Goal: Task Accomplishment & Management: Manage account settings

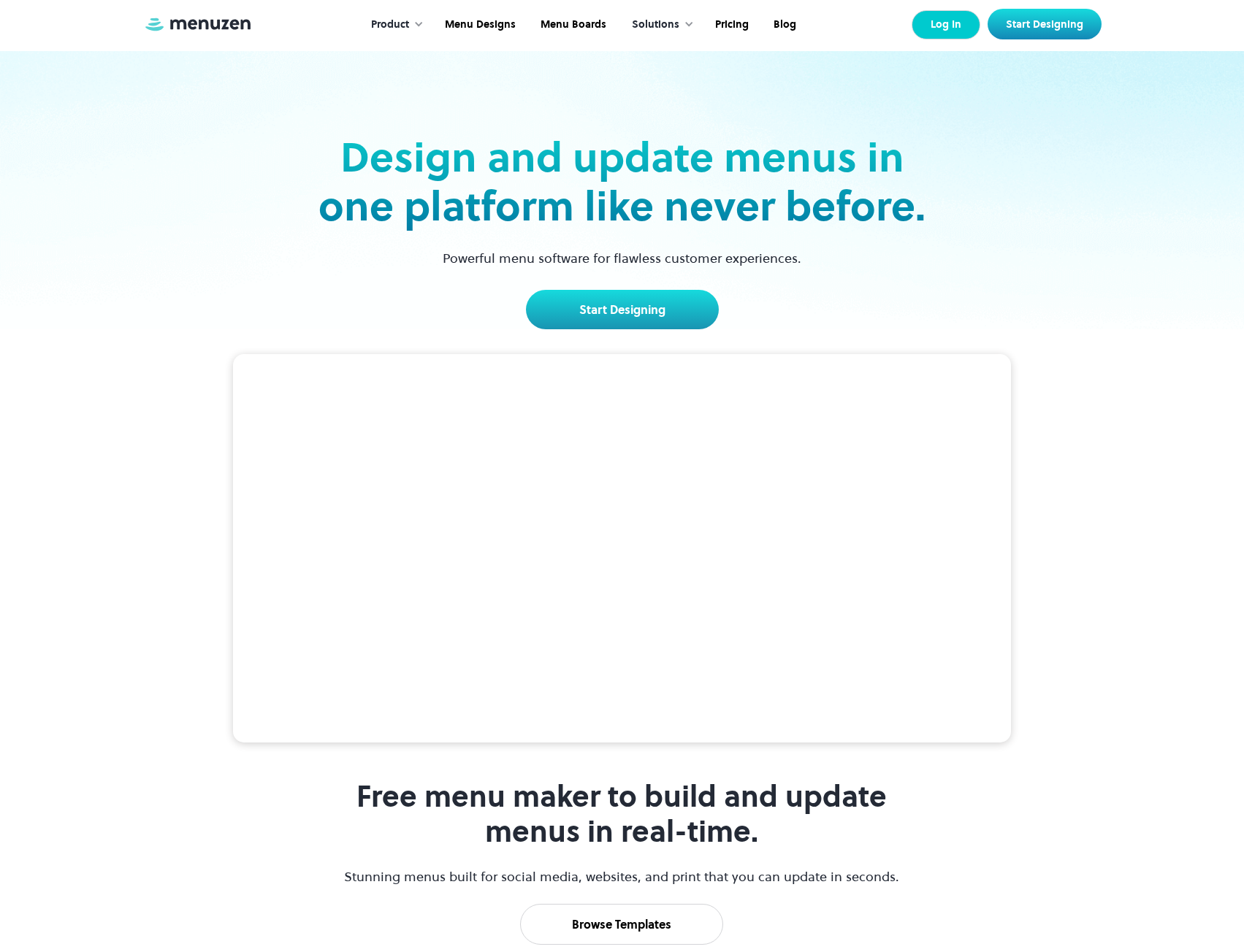
click at [947, 27] on link "Log In" at bounding box center [946, 25] width 68 height 29
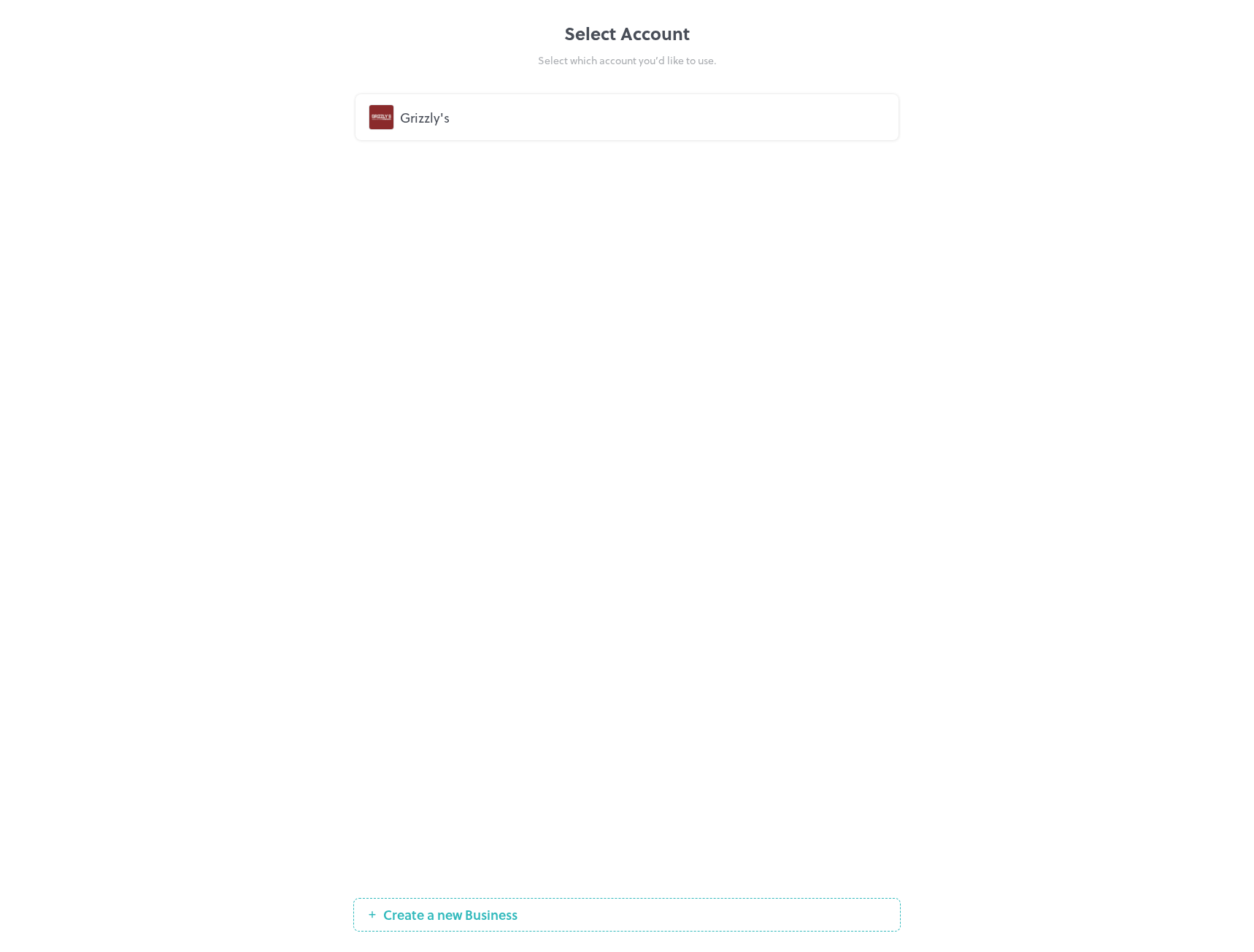
click at [428, 107] on div "Grizzly's" at bounding box center [642, 117] width 486 height 20
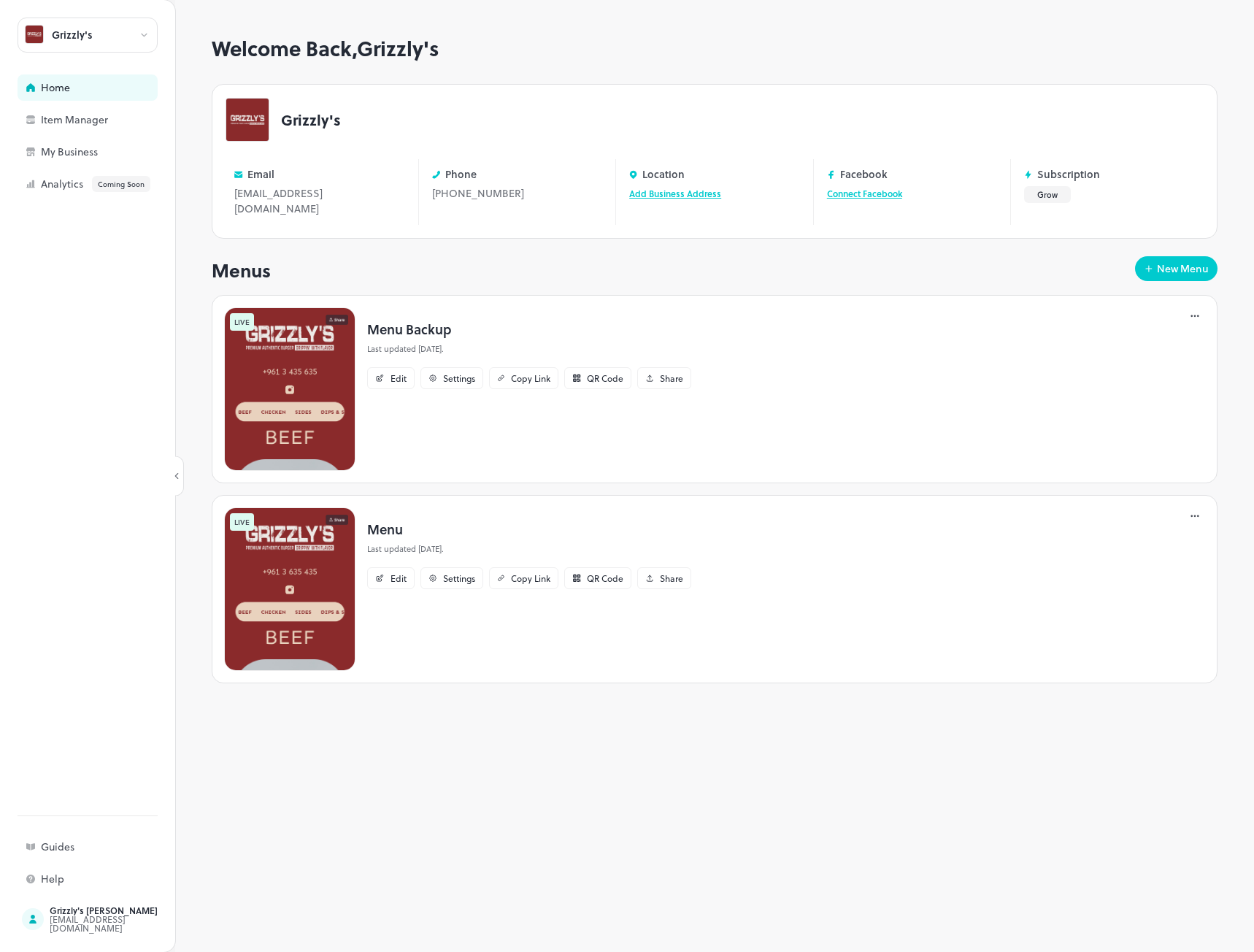
click at [921, 341] on div "LIVE Menu Backup Last updated [DATE]. Edit Settings Copy Link QR Code Share" at bounding box center [715, 388] width 1006 height 189
click at [1191, 309] on icon at bounding box center [1194, 315] width 14 height 14
click at [952, 315] on div at bounding box center [627, 476] width 1254 height 952
click at [1198, 309] on icon at bounding box center [1194, 315] width 14 height 14
click at [905, 320] on div at bounding box center [627, 476] width 1254 height 952
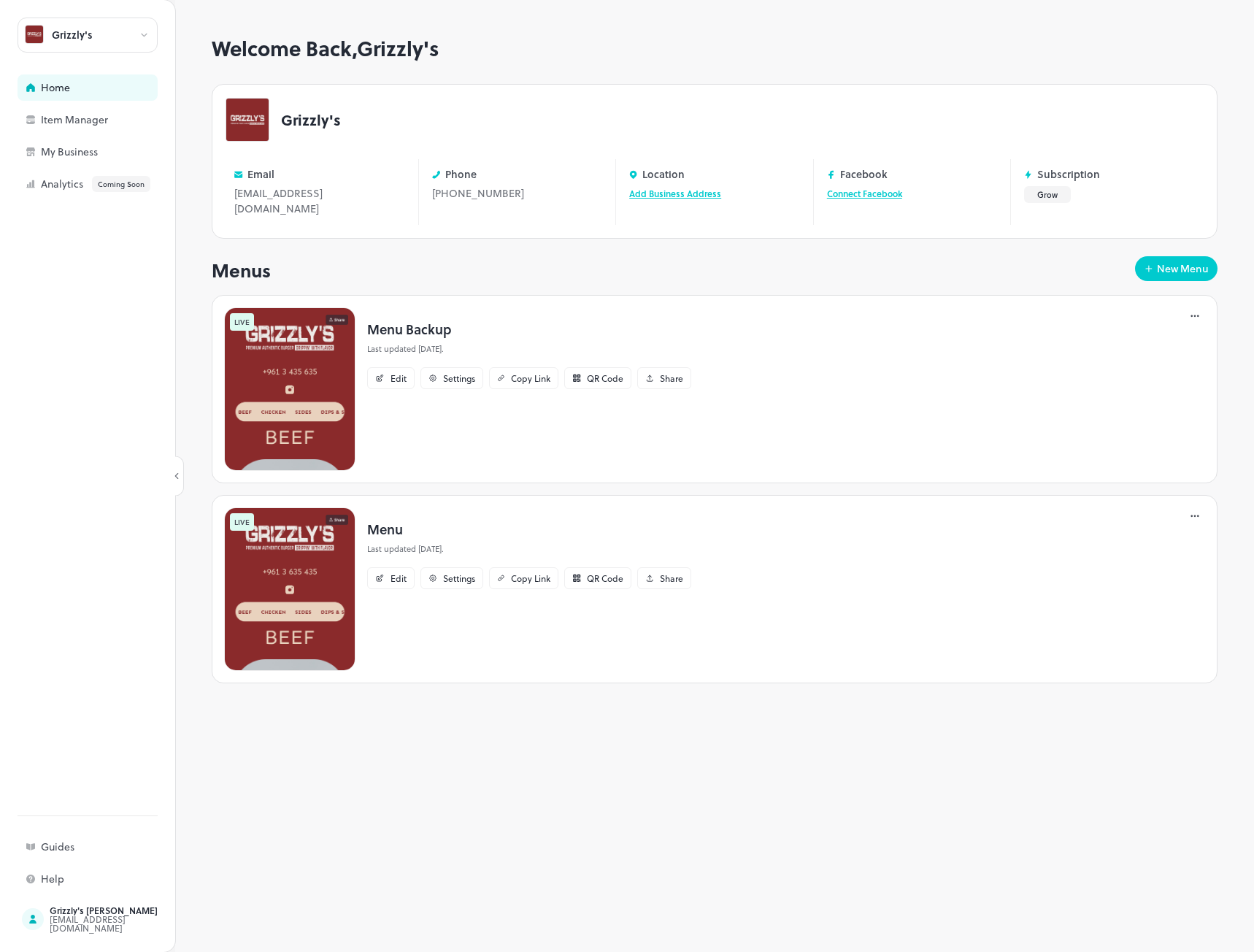
click at [1195, 309] on icon at bounding box center [1194, 315] width 14 height 14
click at [1114, 458] on p "Delete" at bounding box center [1117, 455] width 27 height 13
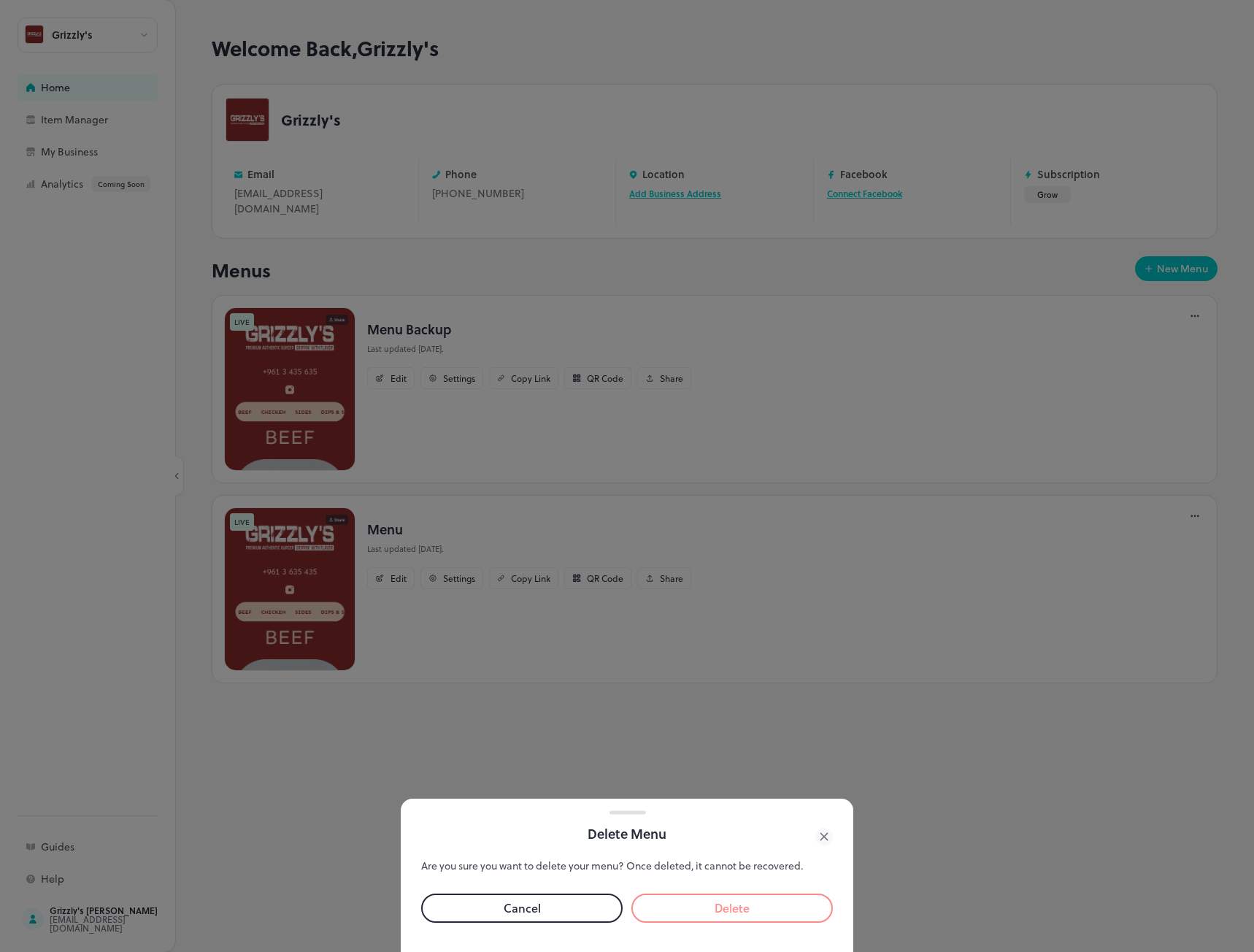
click at [820, 839] on icon at bounding box center [824, 836] width 18 height 18
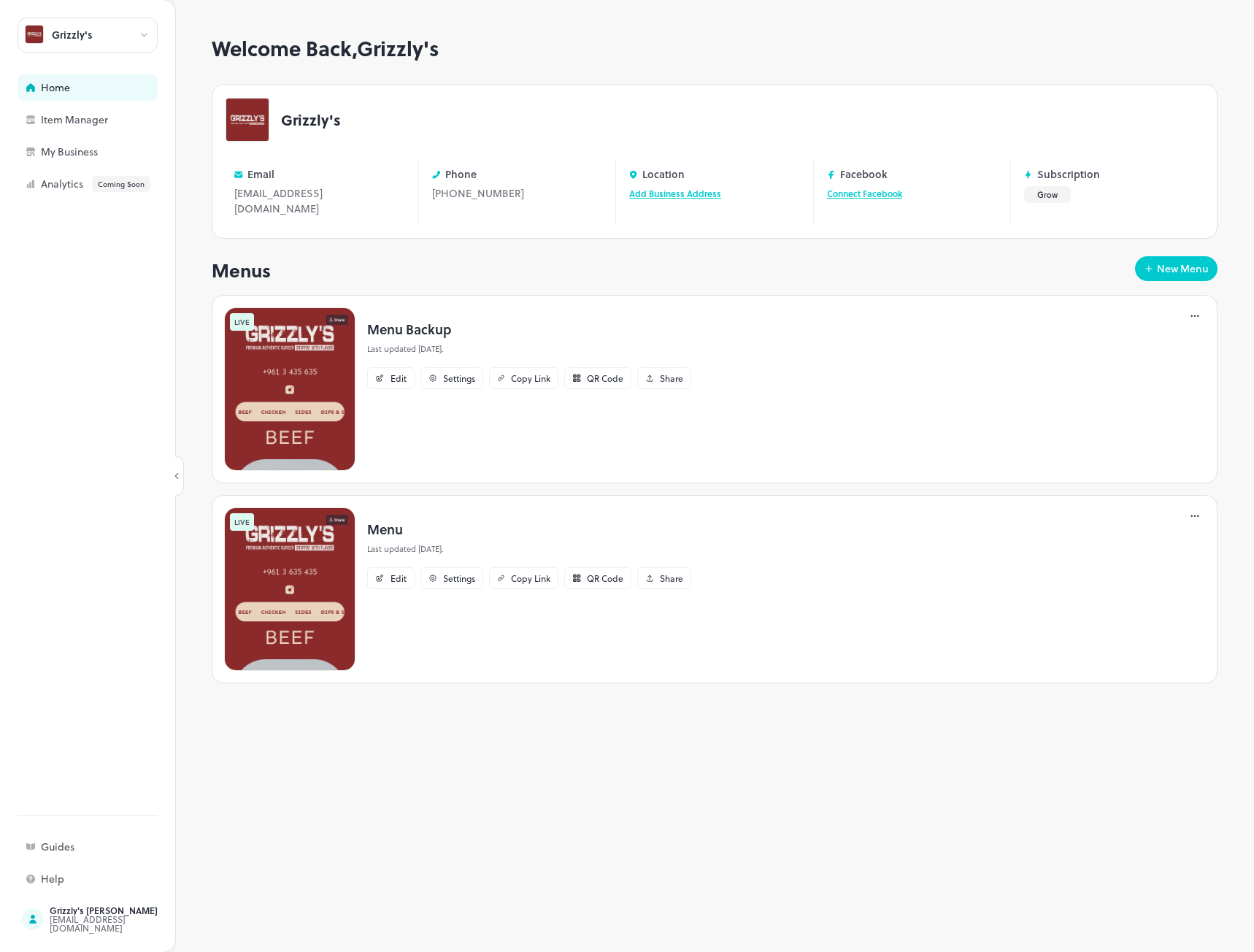
click at [1012, 338] on div "LIVE Menu Backup Last updated [DATE]. Edit Settings Copy Link QR Code Share" at bounding box center [715, 388] width 1006 height 189
click at [1039, 342] on div "LIVE Menu Backup Last updated [DATE]. Edit Settings Copy Link QR Code Share" at bounding box center [715, 388] width 1006 height 189
click at [1196, 315] on icon at bounding box center [1195, 316] width 2 height 2
click at [1113, 458] on p "Delete" at bounding box center [1117, 455] width 27 height 13
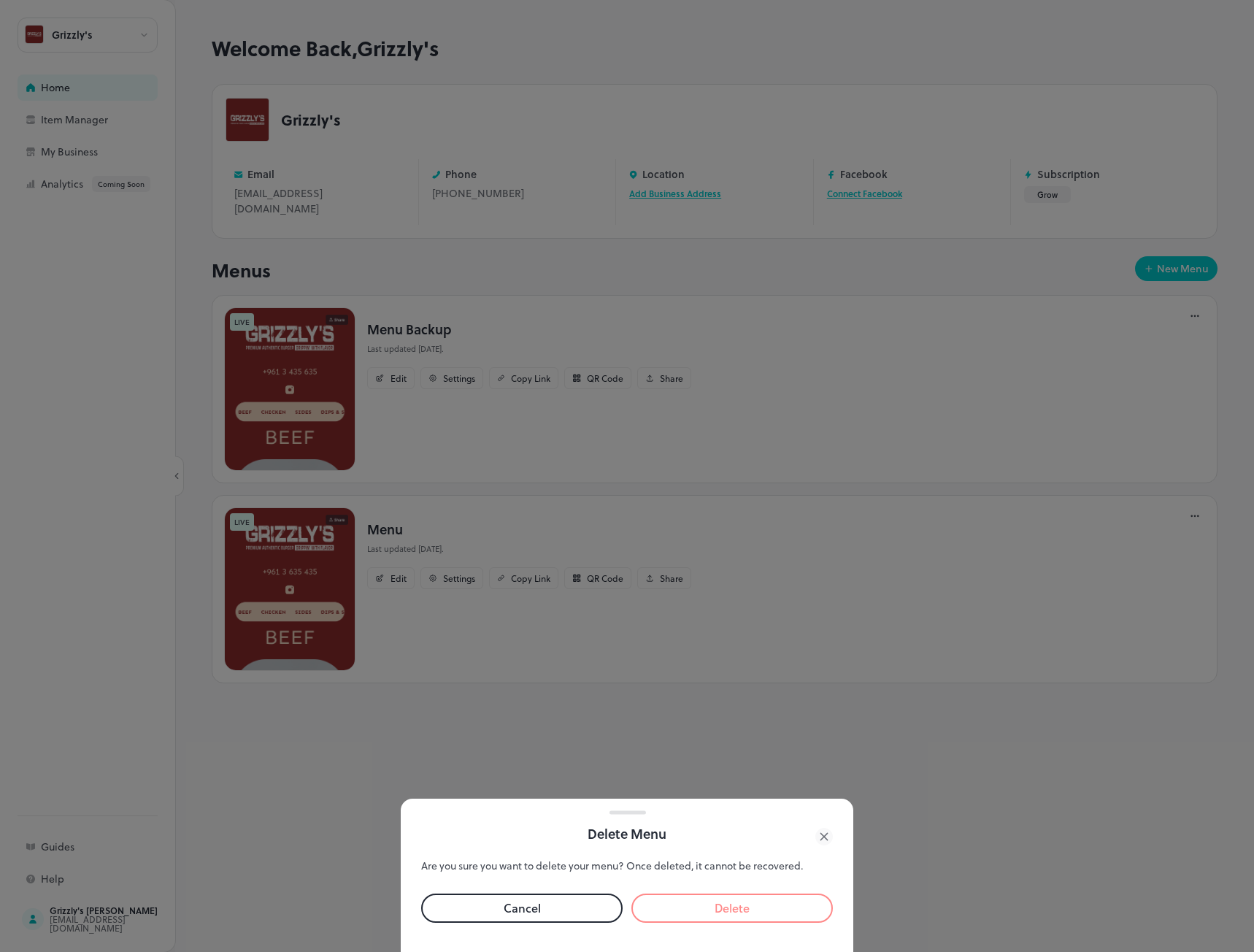
click at [712, 909] on button "Delete" at bounding box center [732, 908] width 202 height 29
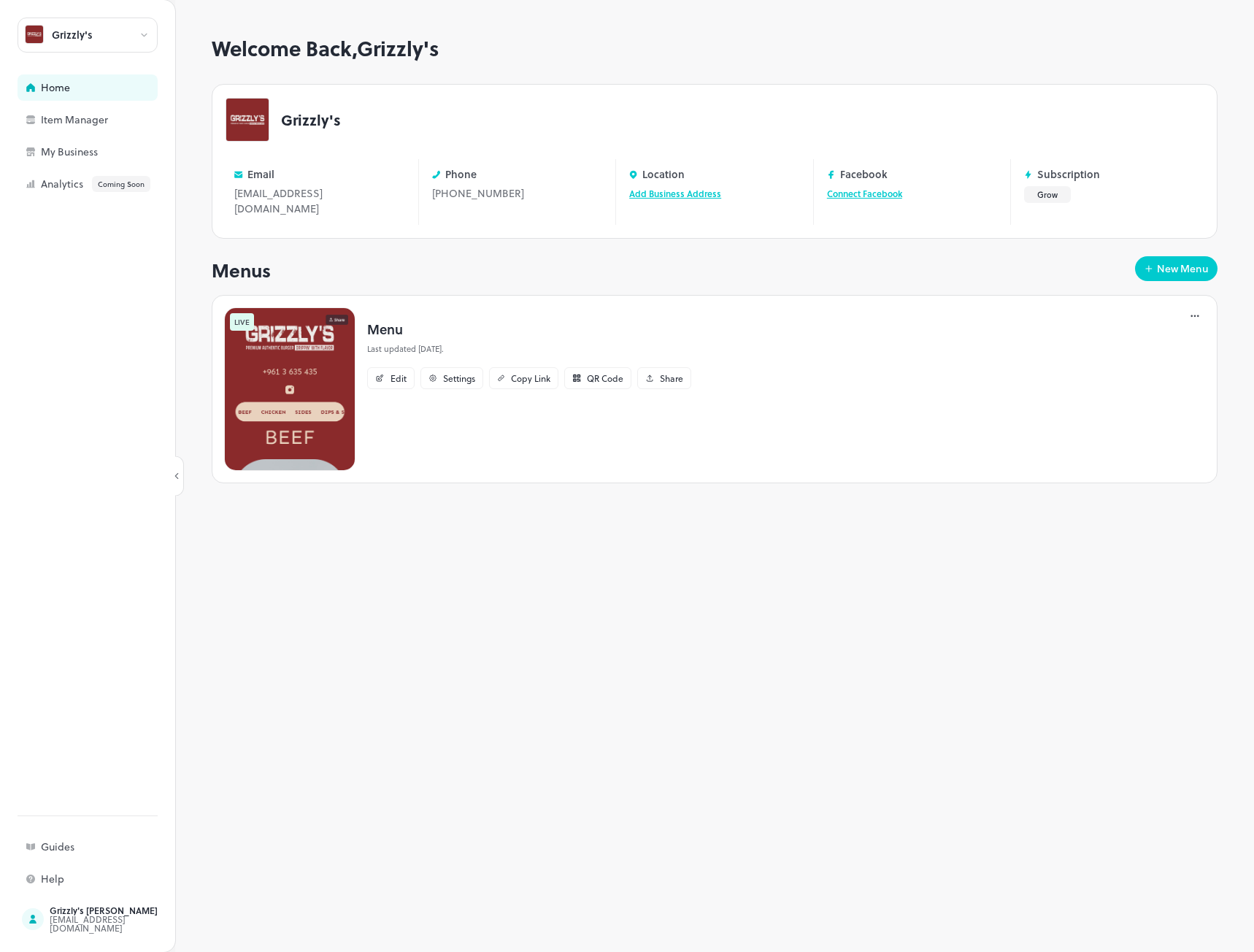
click at [680, 680] on div "Welcome Back, [PERSON_NAME]'s Grizzly's Email [EMAIL_ADDRESS][DOMAIN_NAME] Edit…" at bounding box center [715, 494] width 1006 height 916
click at [384, 369] on div "Edit" at bounding box center [391, 378] width 47 height 22
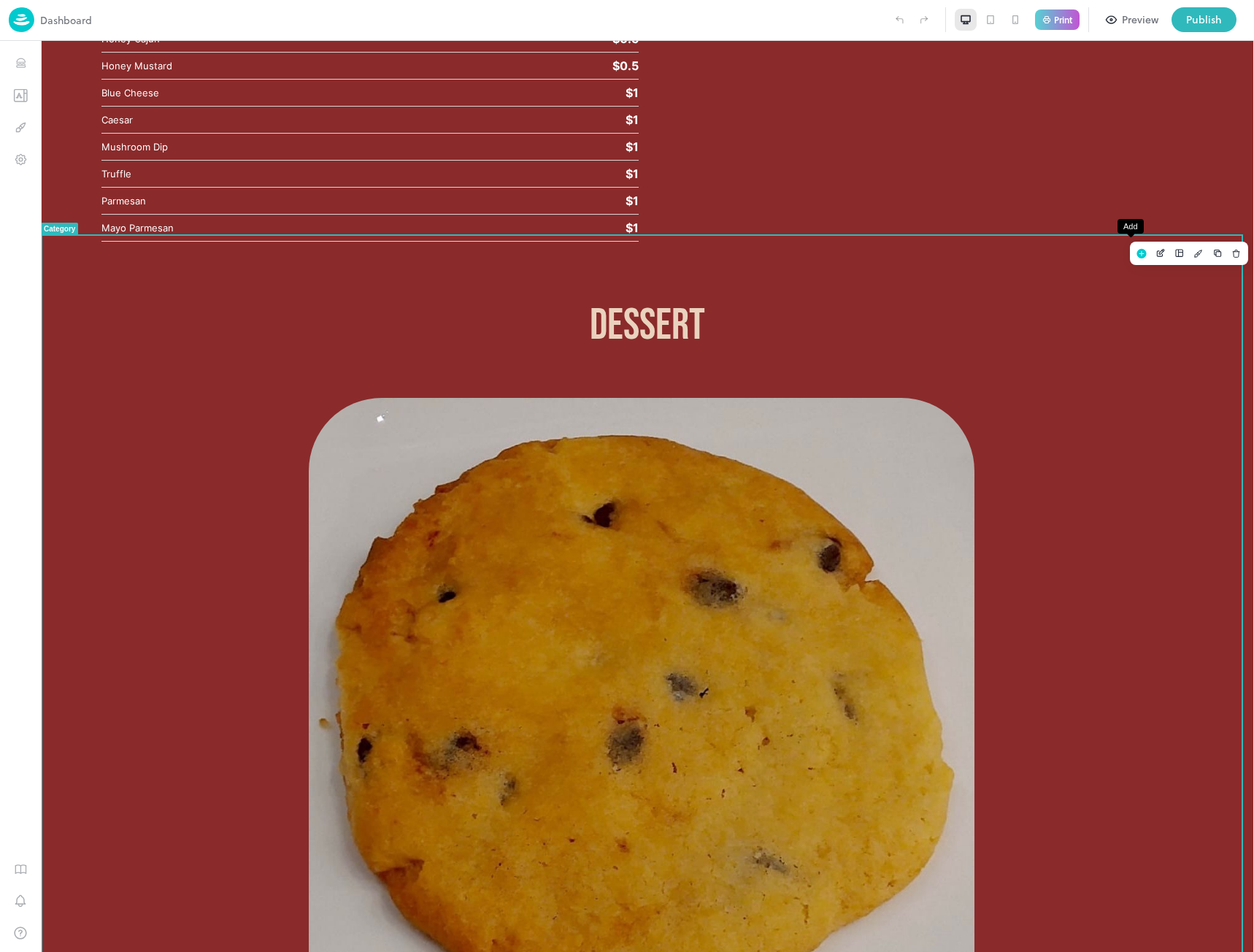
scroll to position [6133, 0]
click at [1021, 298] on p "Dessert" at bounding box center [647, 326] width 1092 height 55
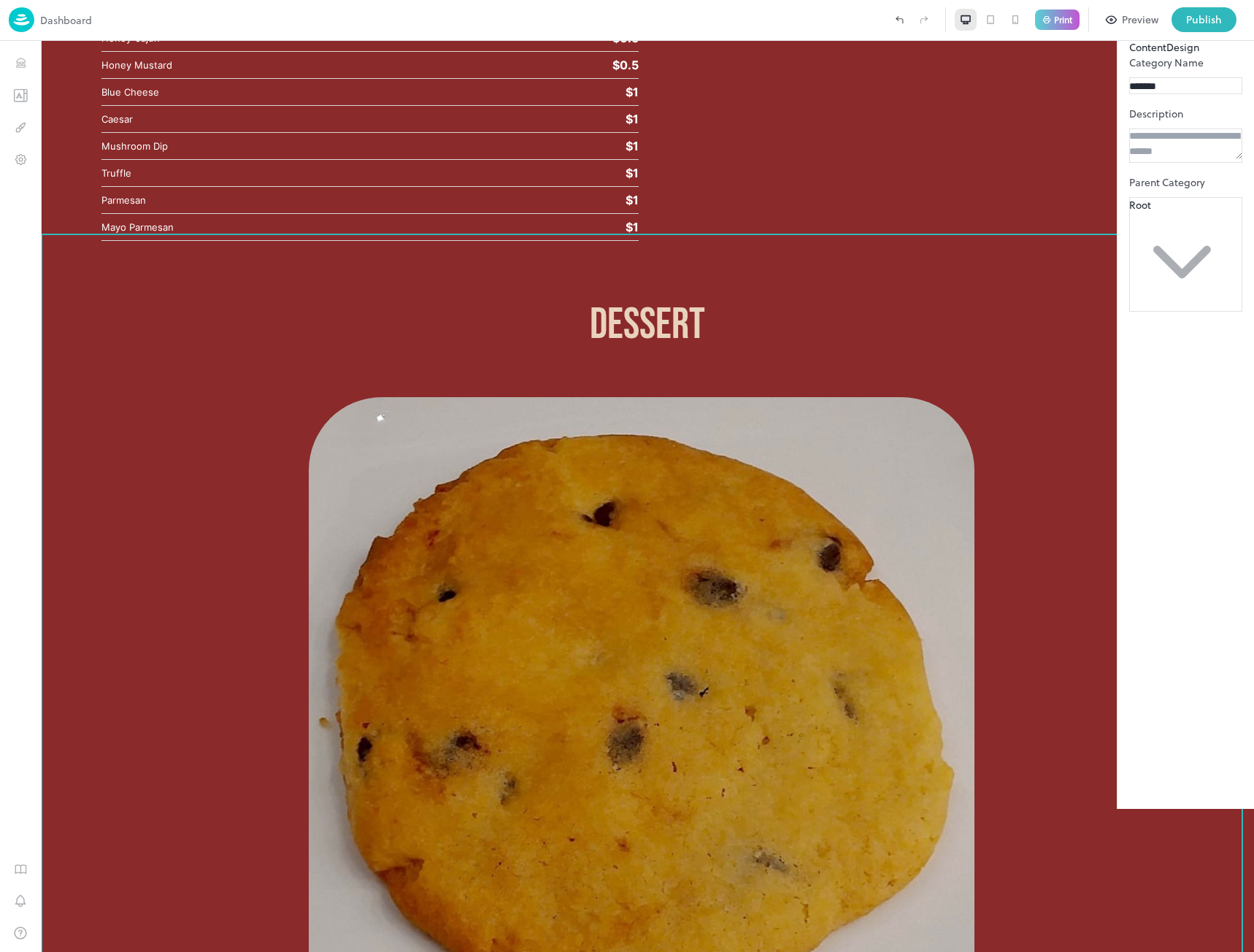
scroll to position [5359, 0]
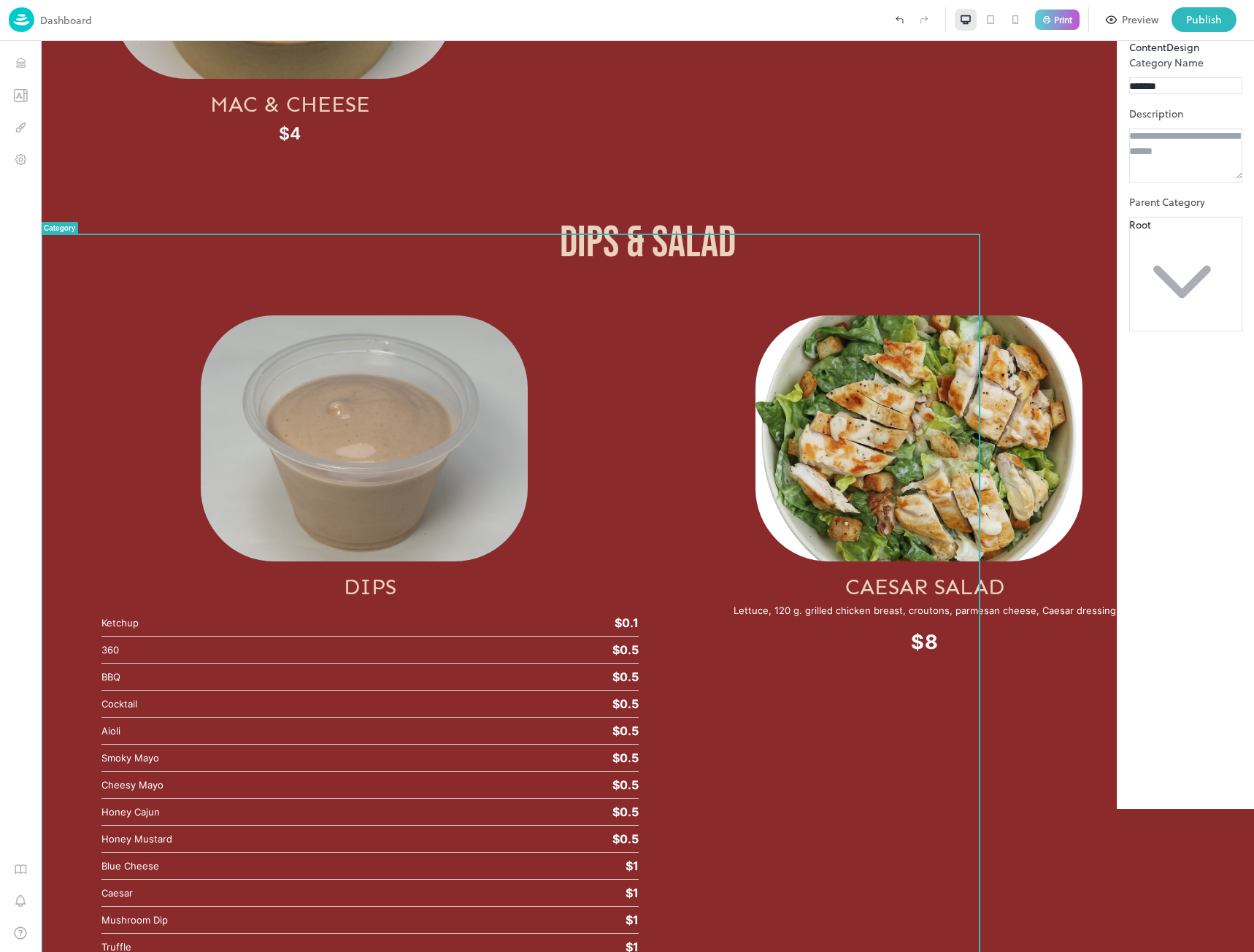
click at [1167, 55] on button "Design" at bounding box center [1183, 47] width 33 height 15
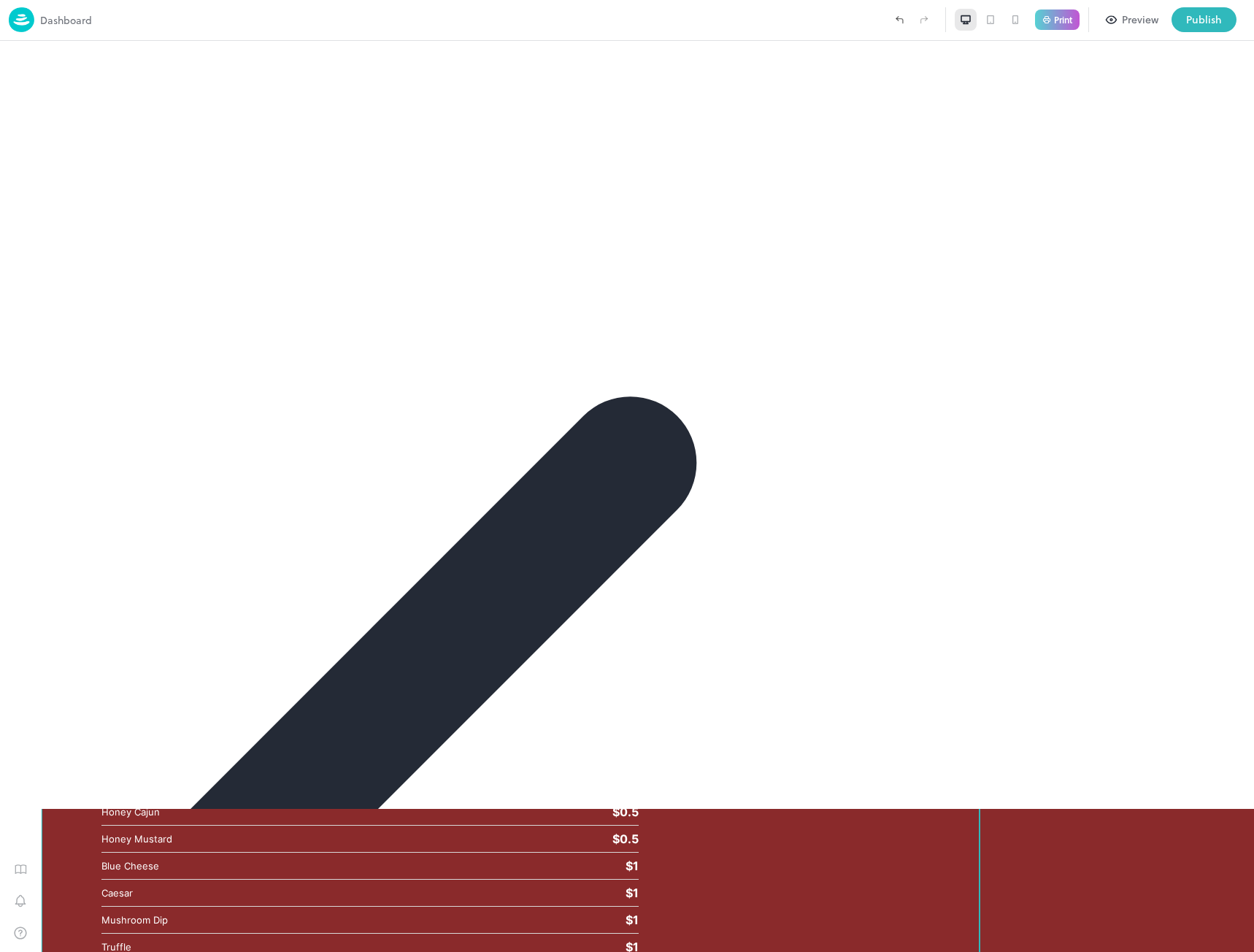
click at [1237, 29] on icon at bounding box center [1233, 26] width 7 height 7
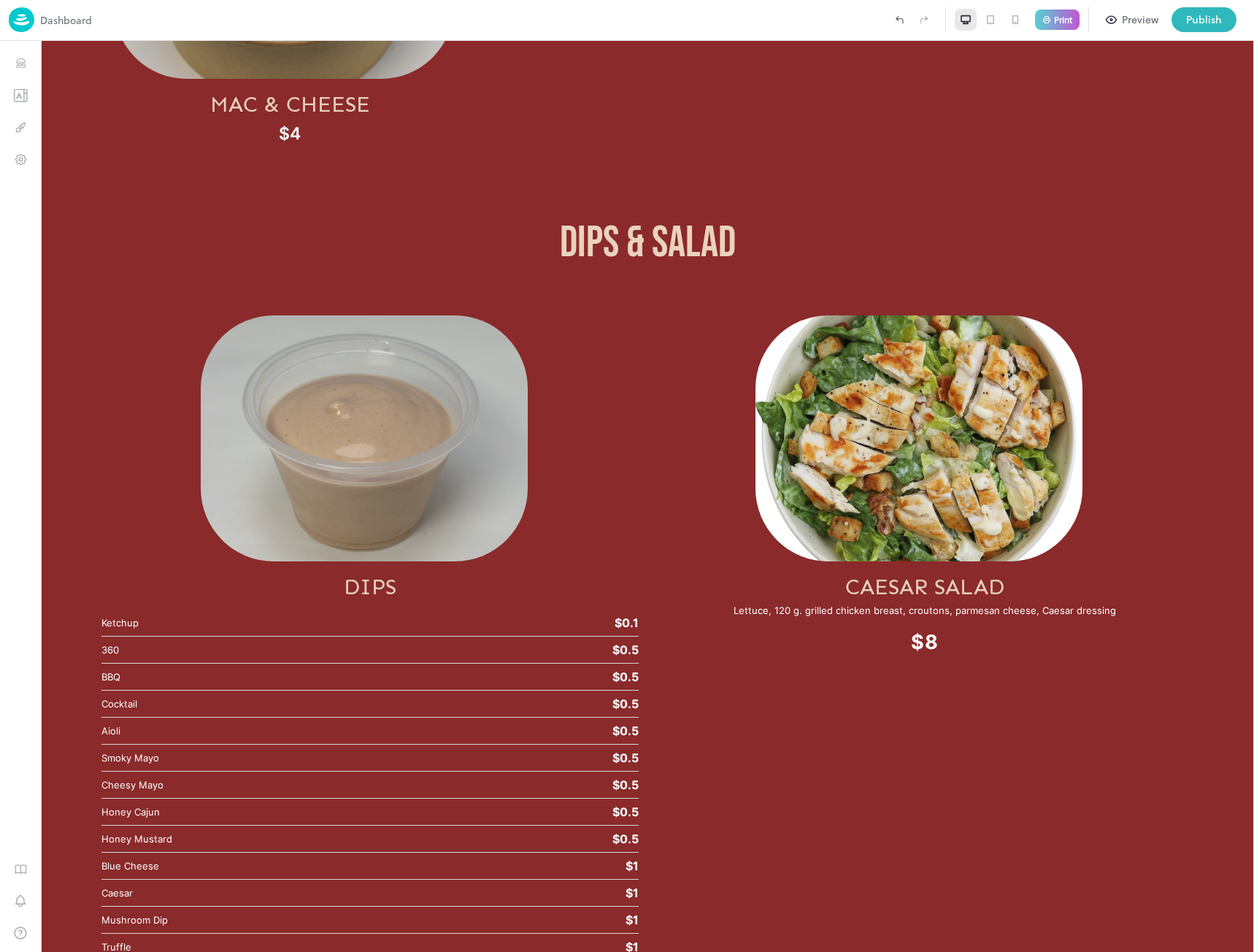
scroll to position [6133, 0]
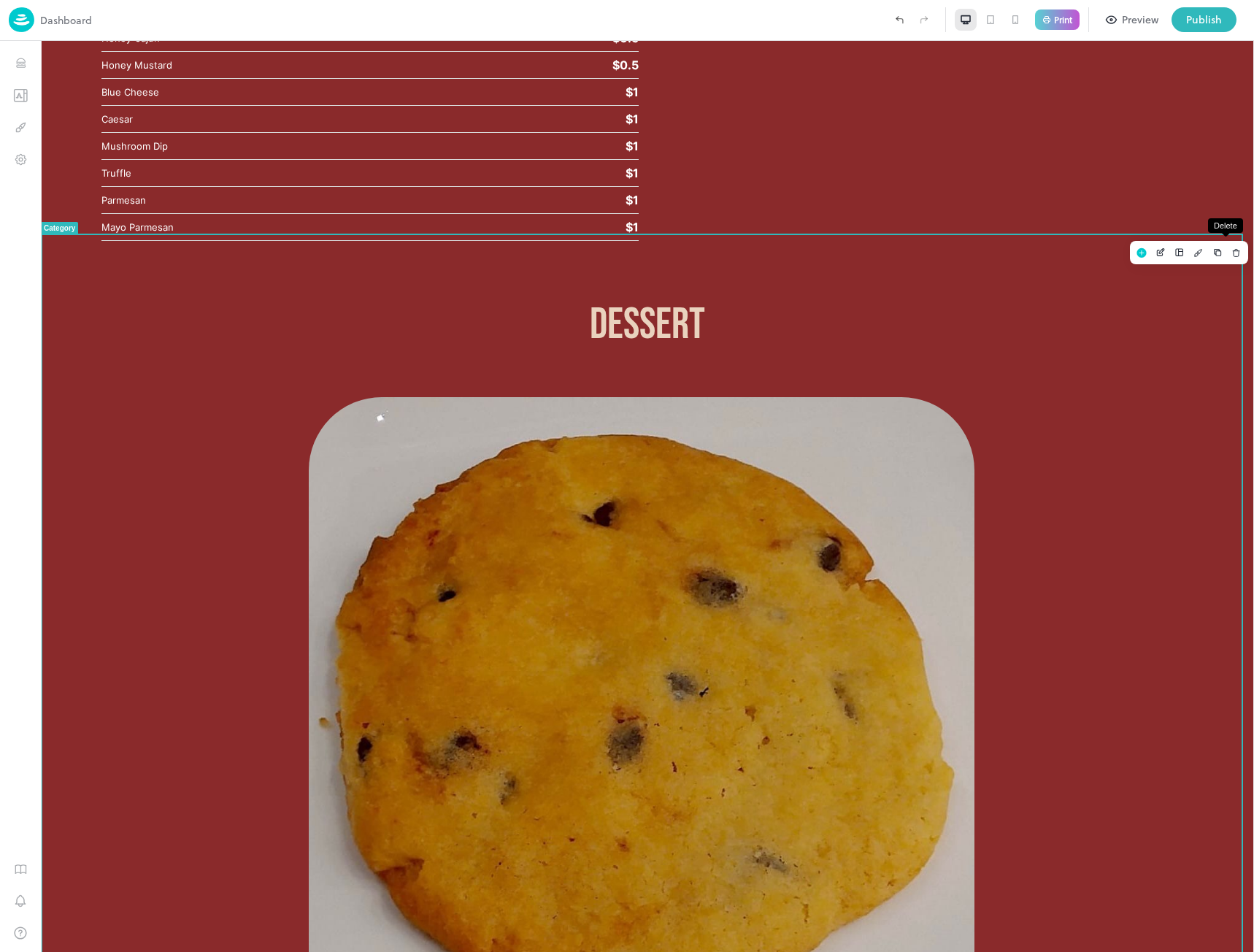
click at [1231, 250] on icon "Delete" at bounding box center [1236, 252] width 10 height 10
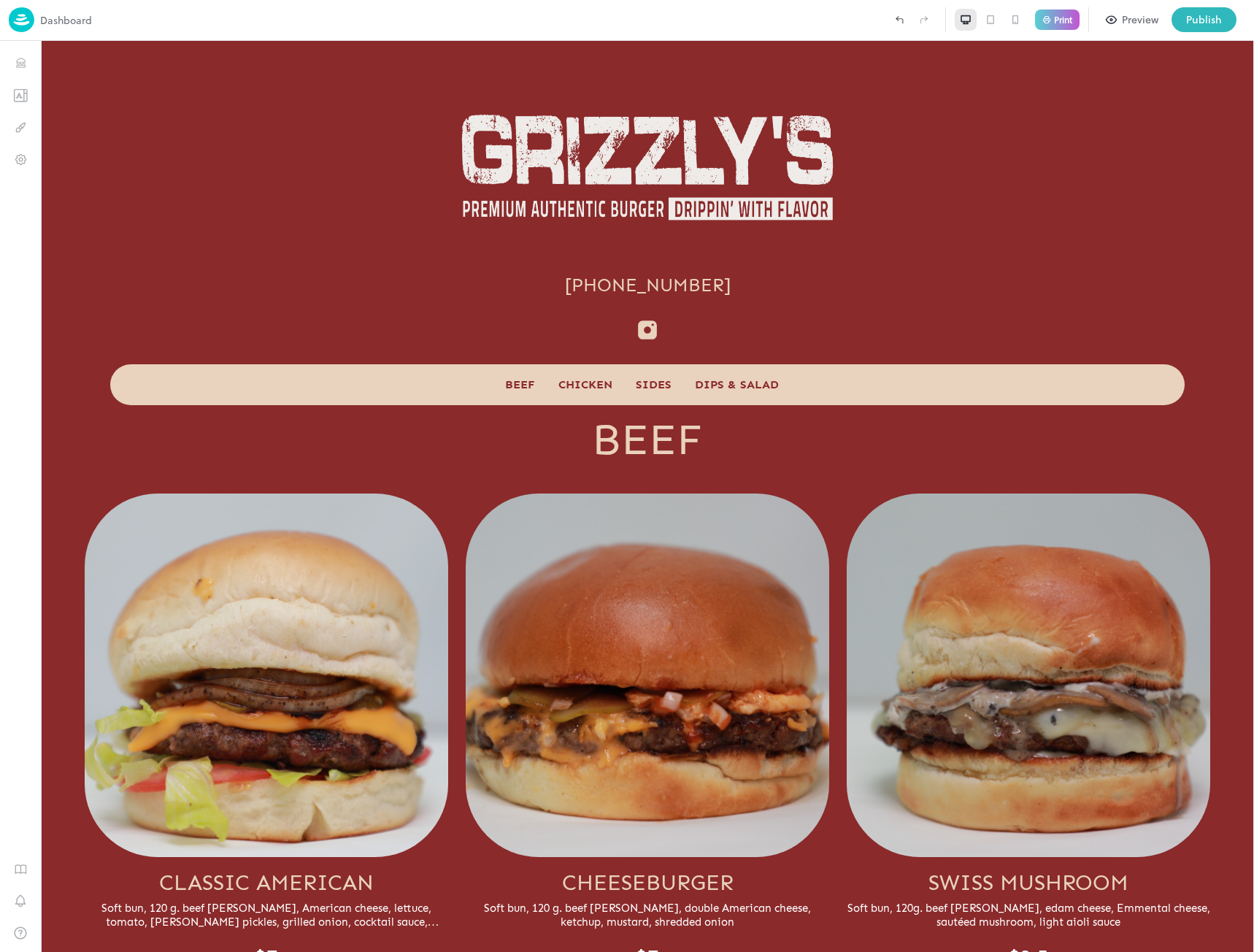
click at [1204, 21] on div "Publish" at bounding box center [1205, 19] width 36 height 16
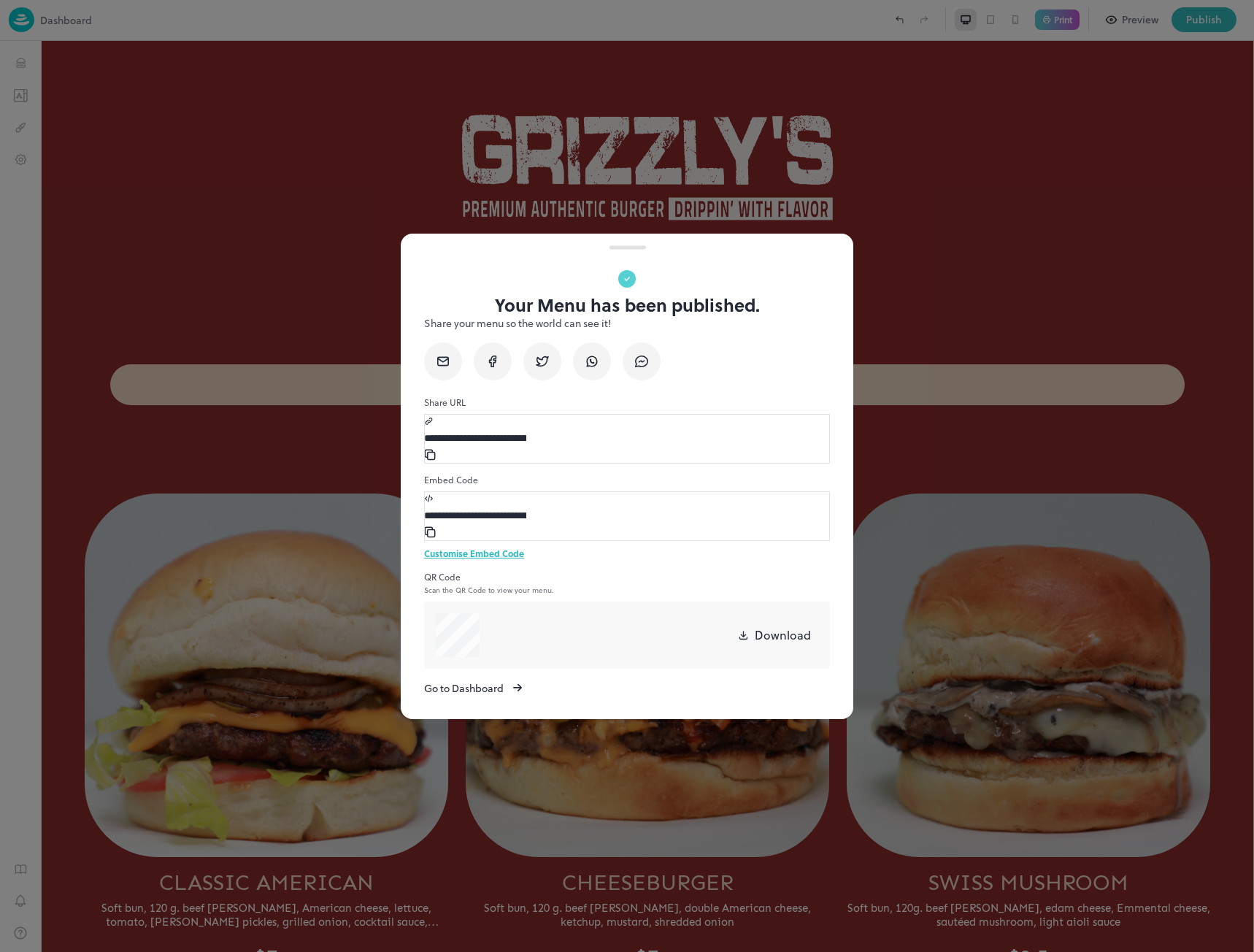
click at [522, 680] on button "Go to Dashboard" at bounding box center [473, 688] width 98 height 15
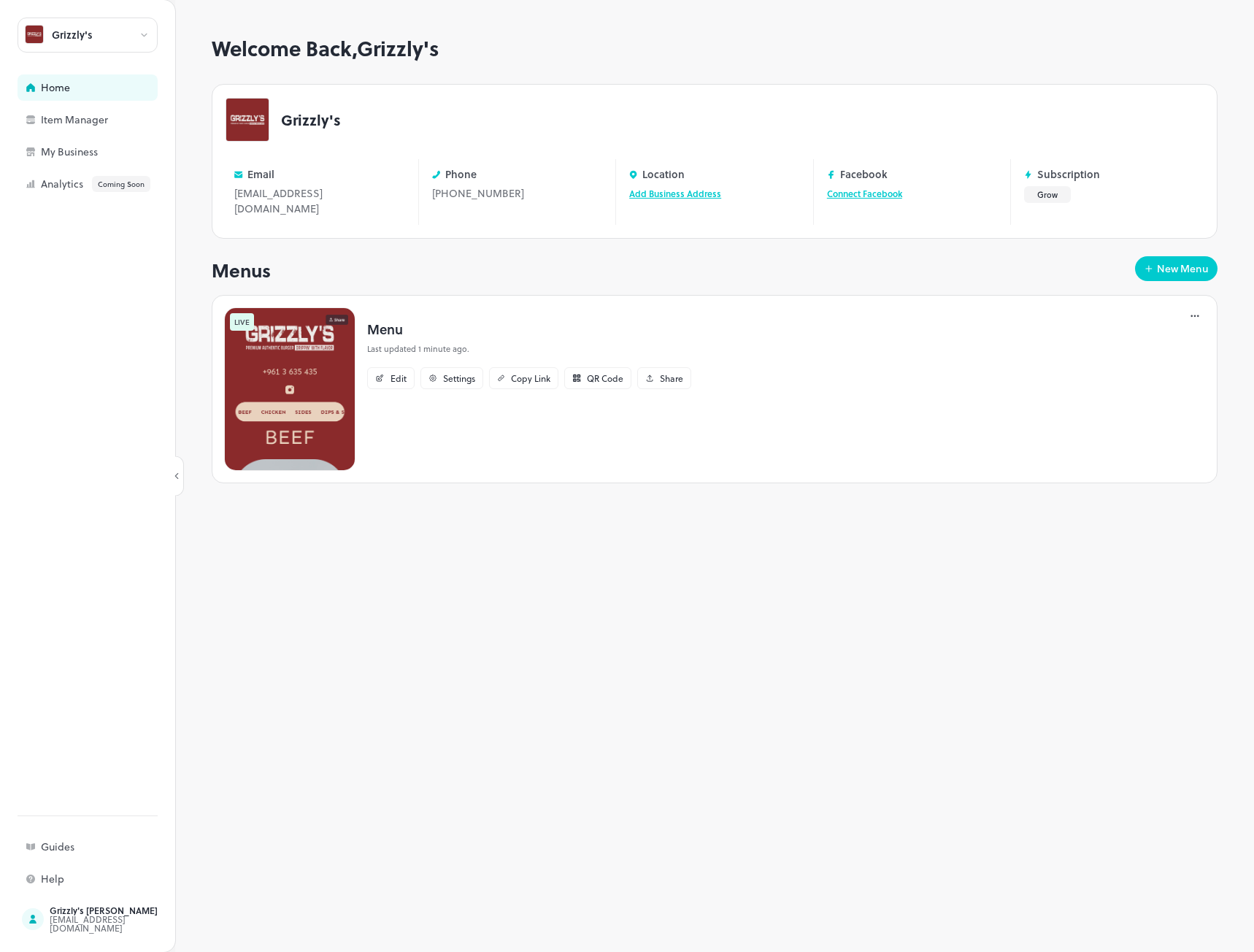
click at [703, 604] on div "Welcome Back, [PERSON_NAME]'s Grizzly's Email [EMAIL_ADDRESS][DOMAIN_NAME] Edit…" at bounding box center [715, 494] width 1006 height 916
drag, startPoint x: 649, startPoint y: 652, endPoint x: 649, endPoint y: 641, distance: 11.0
click at [649, 652] on div "Welcome Back, [PERSON_NAME]'s Grizzly's Email [EMAIL_ADDRESS][DOMAIN_NAME] Edit…" at bounding box center [715, 494] width 1006 height 916
click at [65, 189] on div "Analytics Coming Soon" at bounding box center [114, 184] width 146 height 16
click at [57, 184] on div "Analytics Coming Soon" at bounding box center [114, 184] width 146 height 16
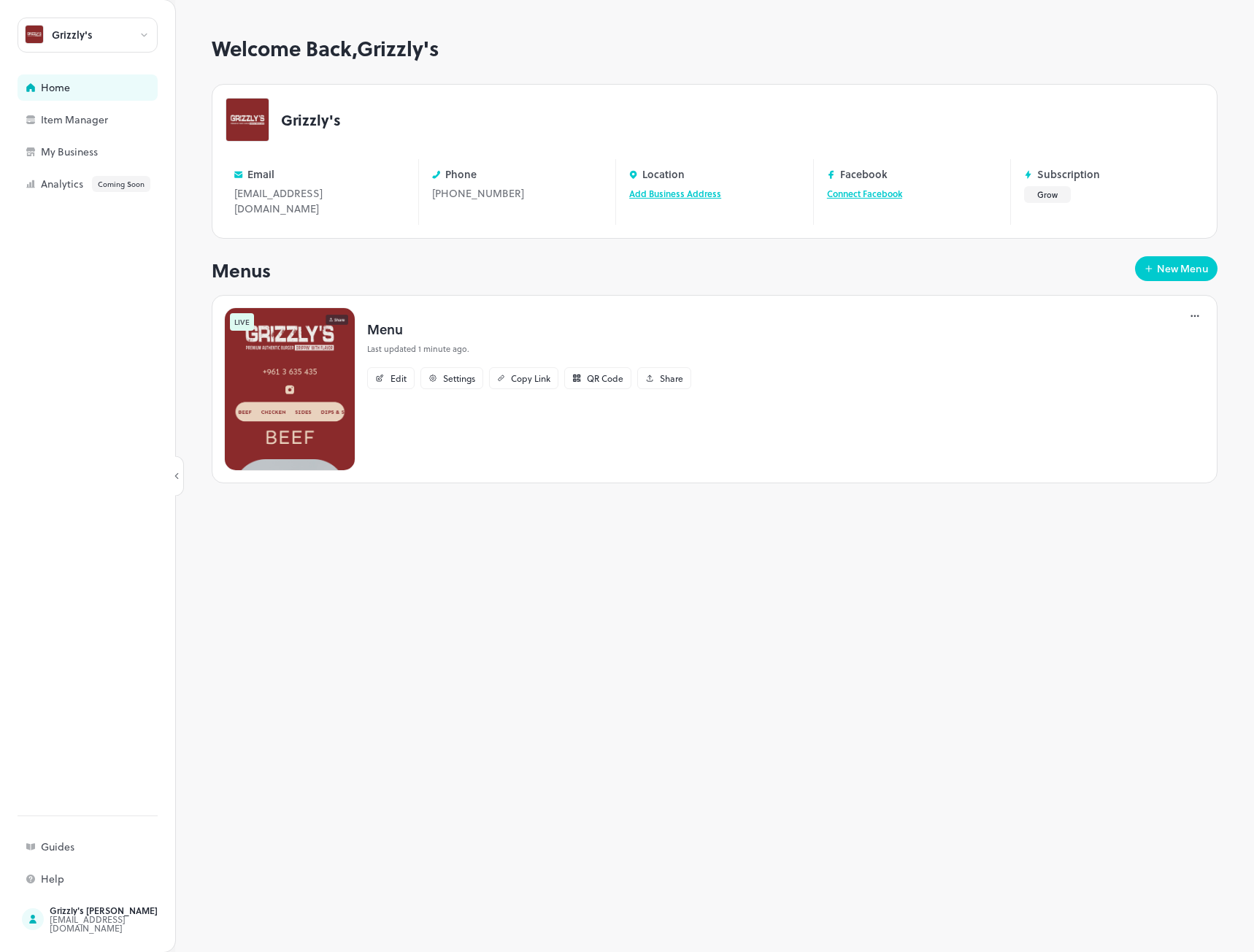
click at [725, 615] on div "Welcome Back, [PERSON_NAME]'s Grizzly's Email [EMAIL_ADDRESS][DOMAIN_NAME] Edit…" at bounding box center [715, 494] width 1006 height 916
click at [661, 196] on link "Add Business Address" at bounding box center [674, 193] width 92 height 13
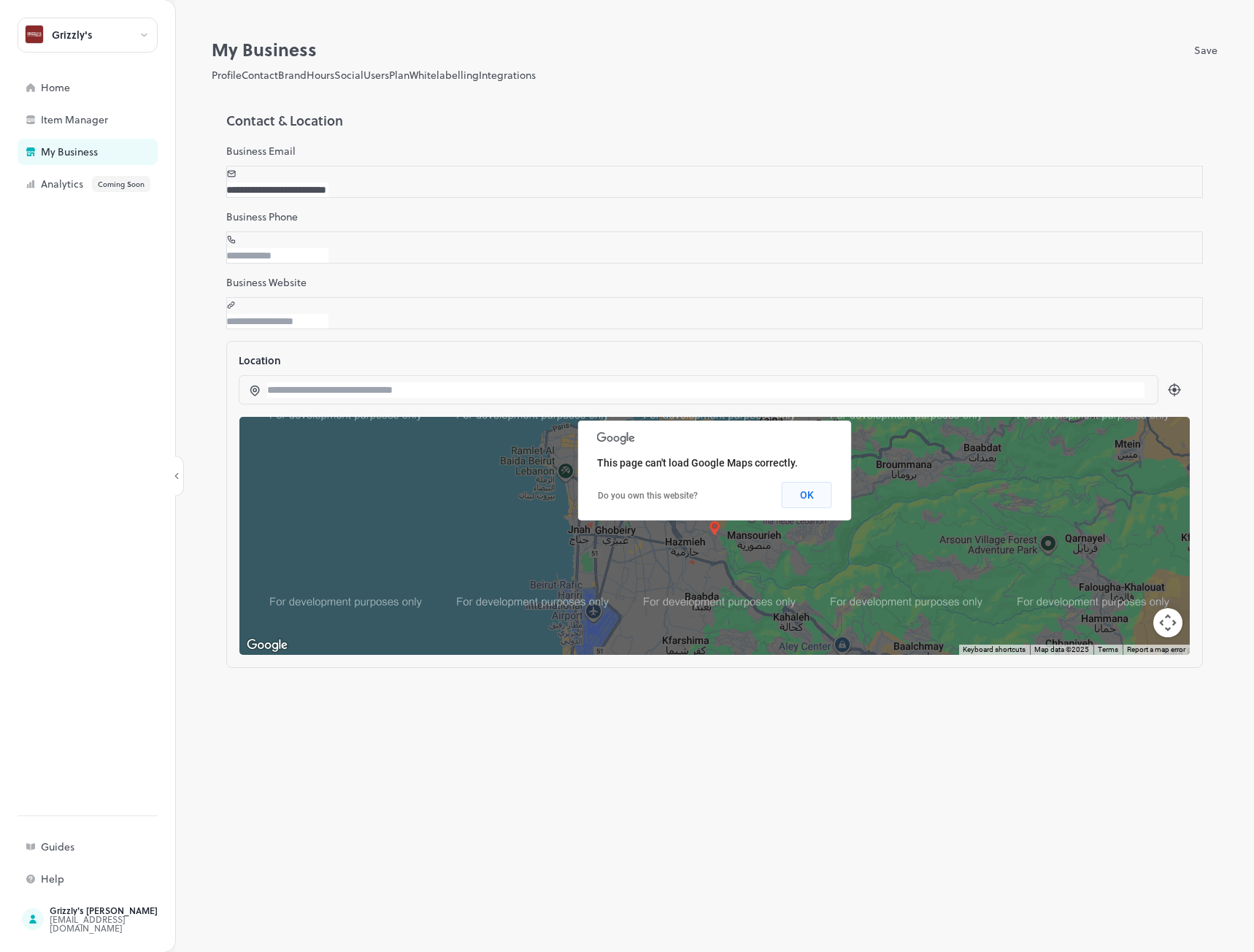
click at [810, 495] on button "OK" at bounding box center [807, 495] width 50 height 27
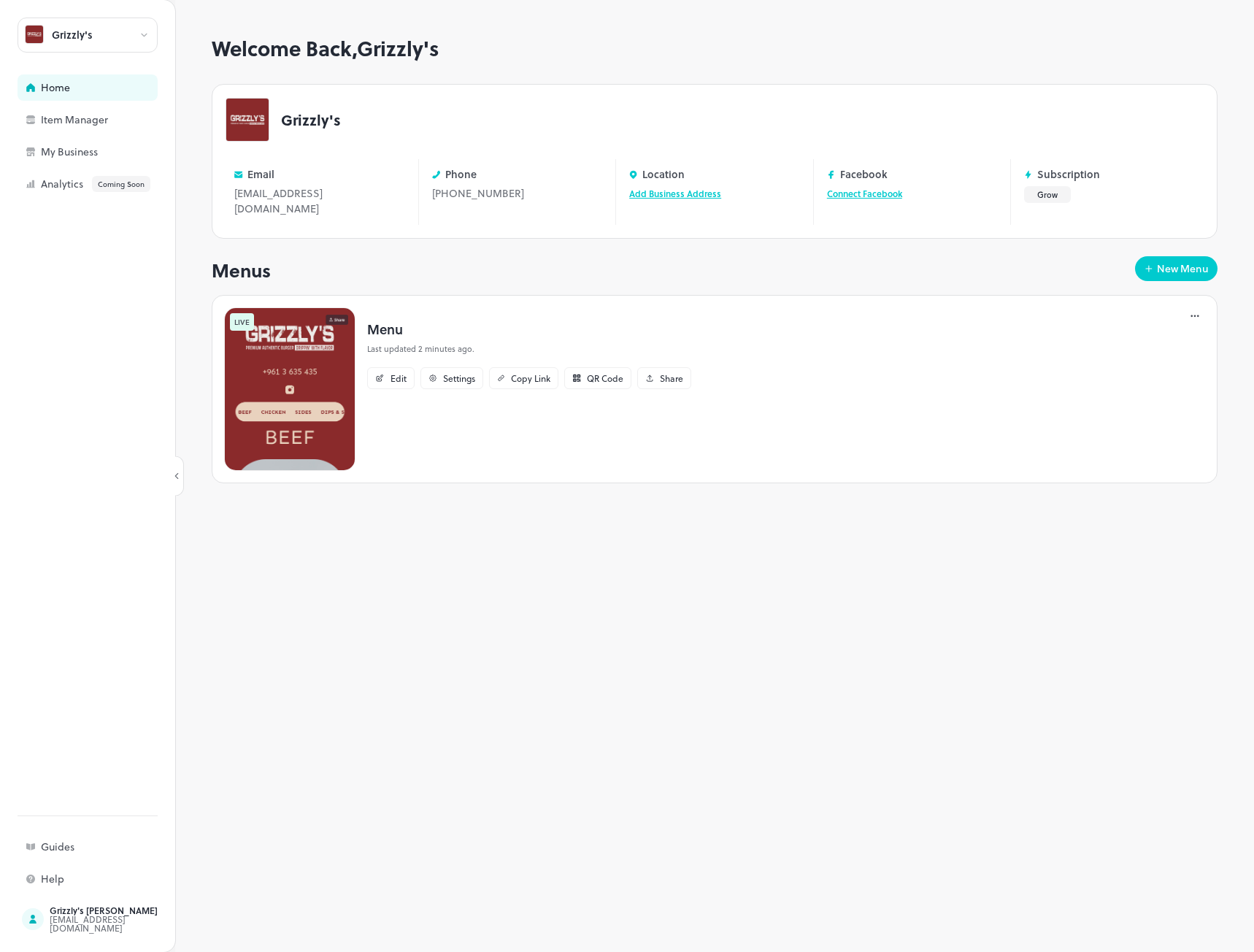
click at [616, 272] on div "Welcome Back, [PERSON_NAME]'s Grizzly's Email [EMAIL_ADDRESS][DOMAIN_NAME] Edit…" at bounding box center [715, 272] width 1006 height 470
